Goal: Information Seeking & Learning: Learn about a topic

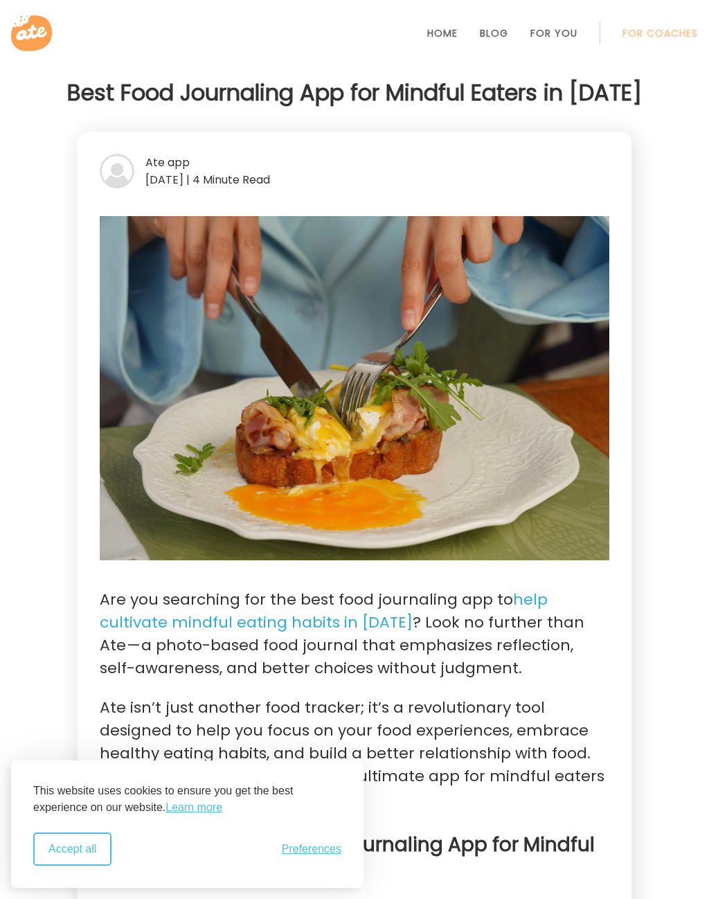
click at [75, 856] on button "Accept all" at bounding box center [72, 848] width 78 height 33
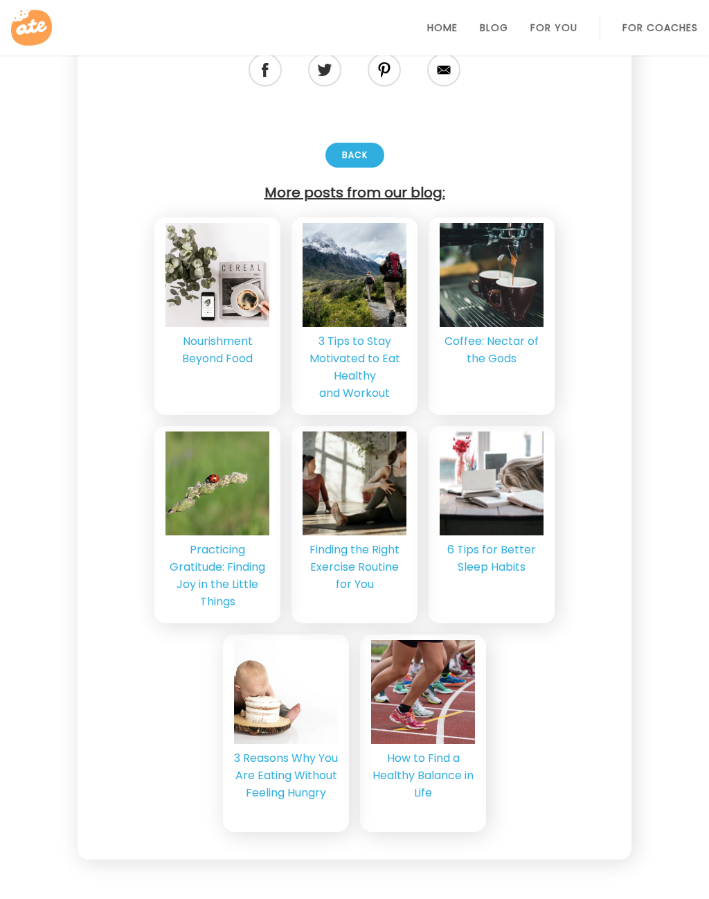
scroll to position [3489, 0]
click at [343, 160] on div "Back" at bounding box center [354, 155] width 59 height 25
click at [352, 159] on div "Back" at bounding box center [354, 155] width 59 height 25
click at [355, 161] on div "Back" at bounding box center [354, 155] width 59 height 25
click at [352, 148] on div "Back" at bounding box center [354, 155] width 59 height 25
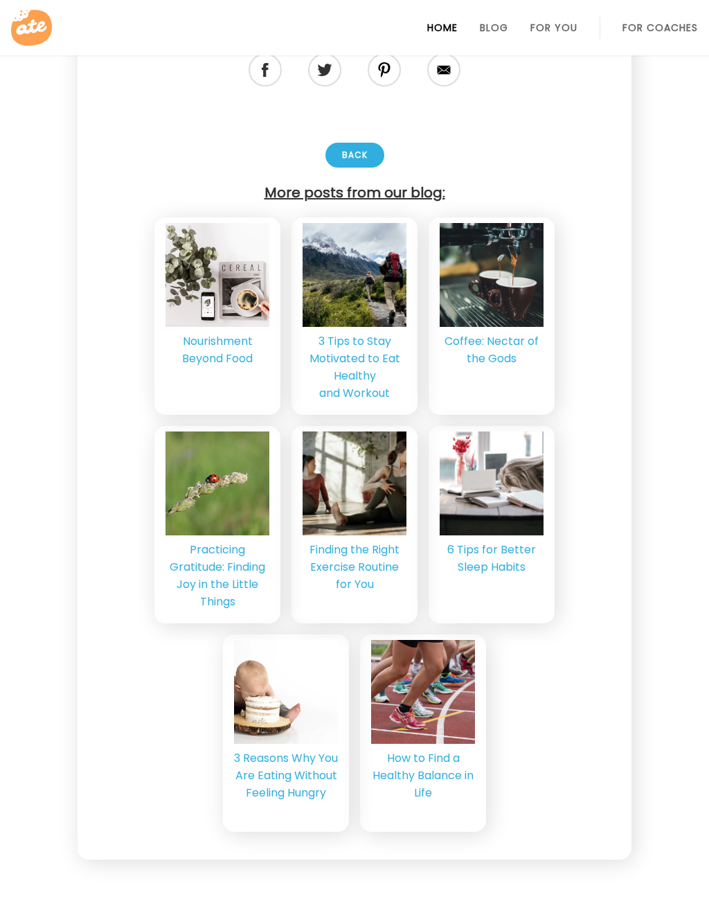
click at [447, 32] on link "Home" at bounding box center [442, 27] width 30 height 11
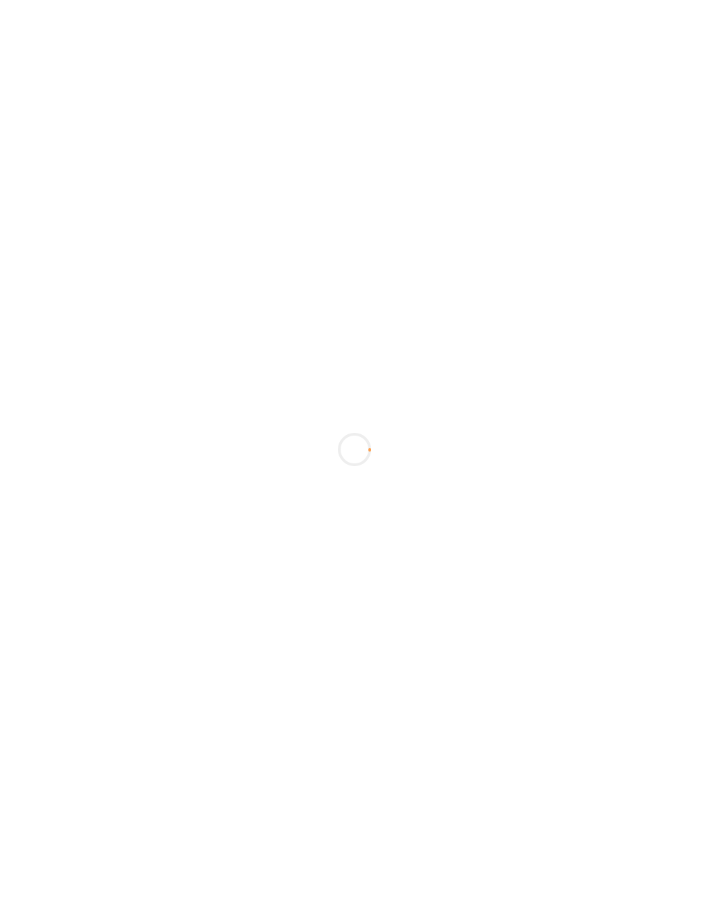
click at [444, 35] on div "Preparing dashboard." at bounding box center [354, 449] width 709 height 899
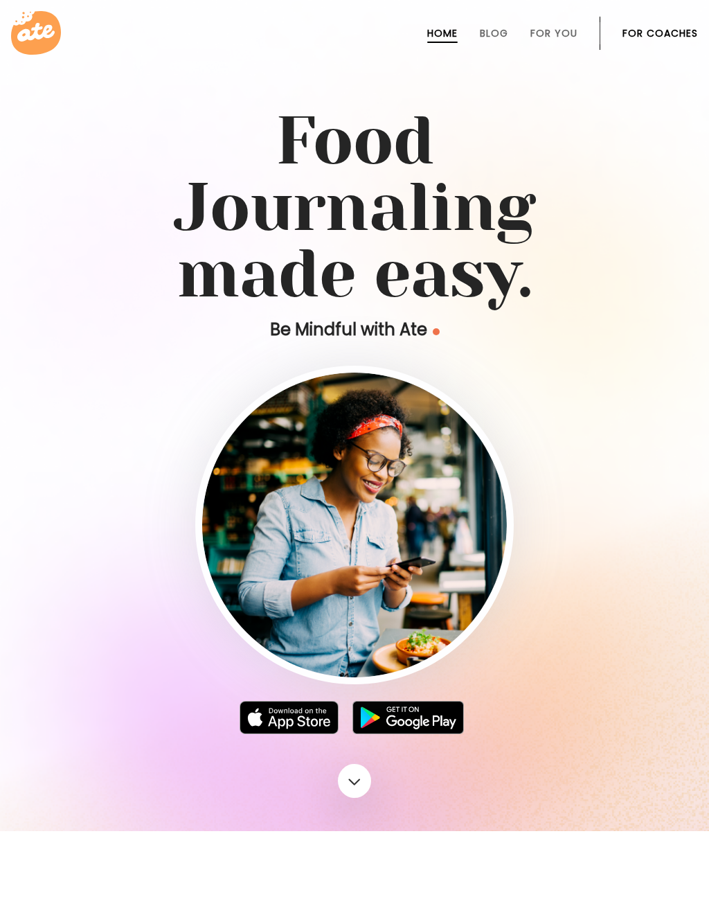
click at [489, 15] on link at bounding box center [354, 33] width 687 height 44
click at [499, 28] on link "Blog" at bounding box center [494, 33] width 28 height 11
